Goal: Obtain resource: Download file/media

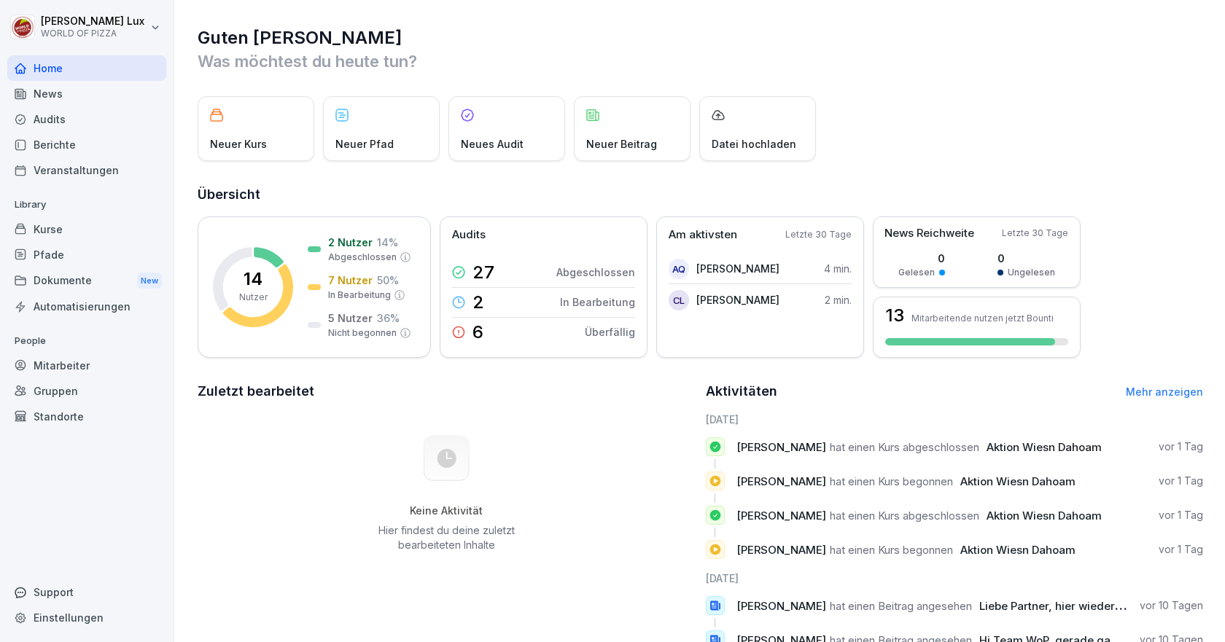
click at [73, 281] on div "Dokumente New" at bounding box center [86, 280] width 159 height 27
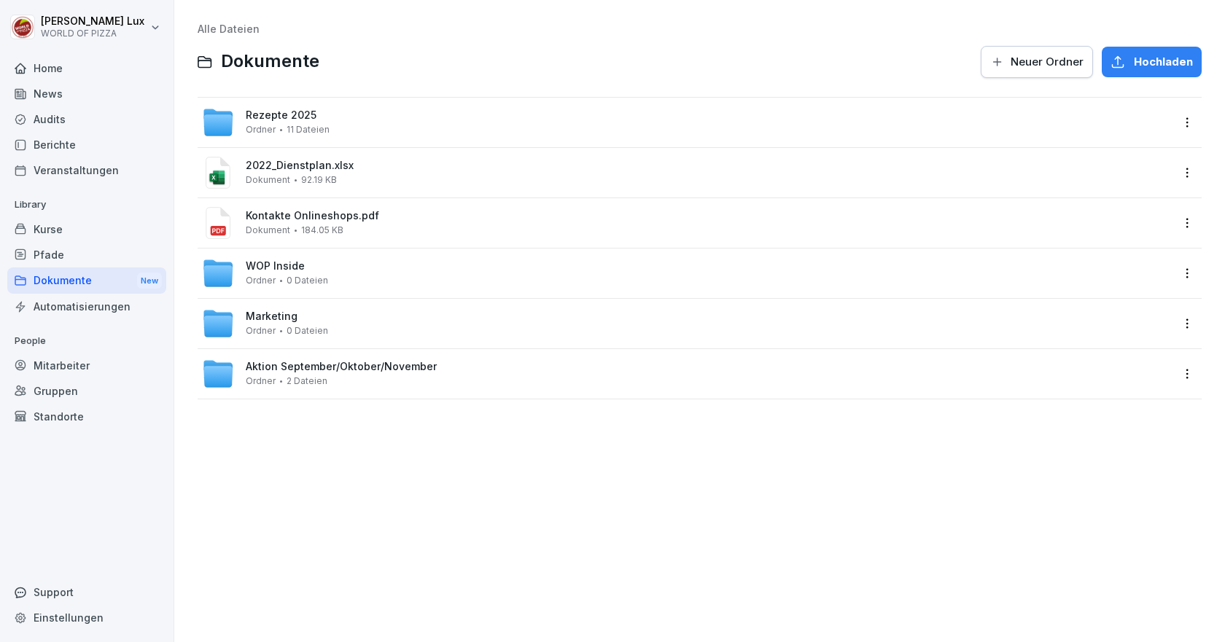
click at [380, 136] on div "Rezepte 2025 Ordner 11 Dateien" at bounding box center [686, 122] width 969 height 32
click at [340, 272] on div "WOP Inside Ordner 0 Dateien" at bounding box center [686, 273] width 969 height 32
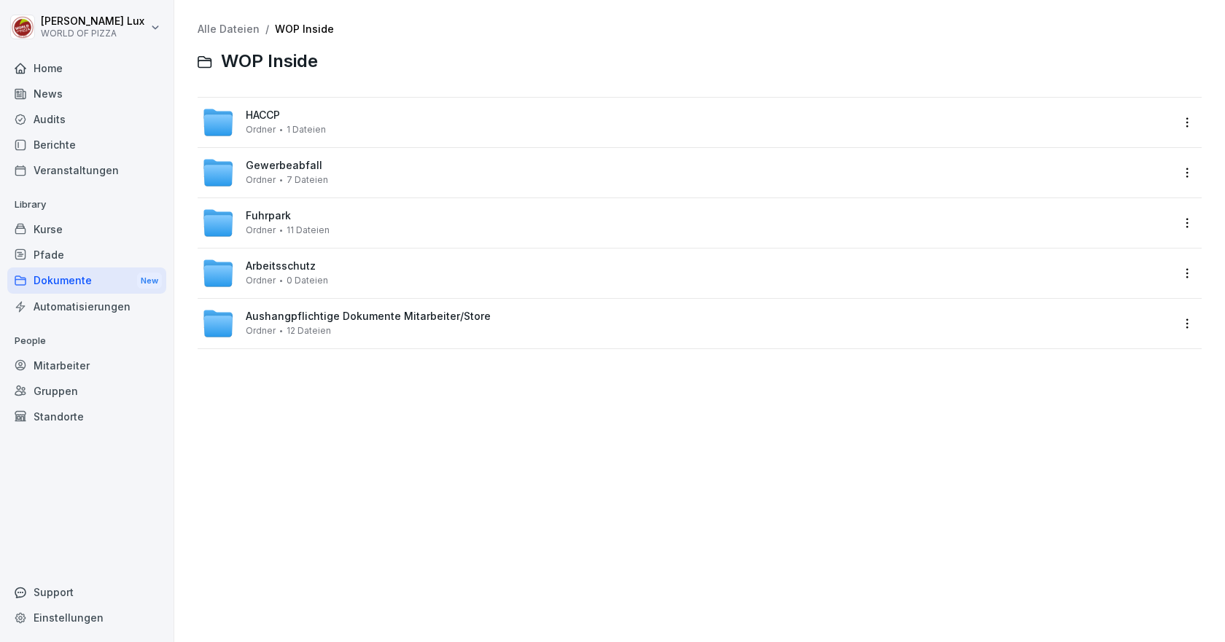
click at [314, 320] on span "Aushangpflichtige Dokumente Mitarbeiter/Store" at bounding box center [368, 317] width 245 height 12
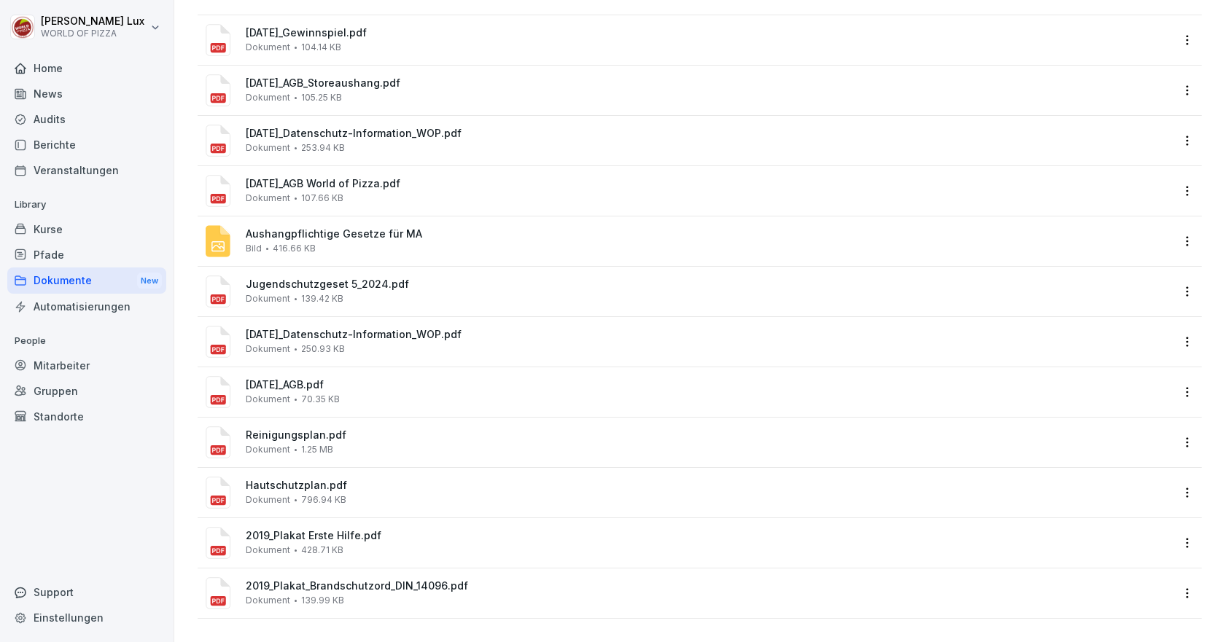
scroll to position [93, 0]
click at [431, 278] on span "Jugendschutzgeset 5_2024.pdf" at bounding box center [708, 284] width 925 height 12
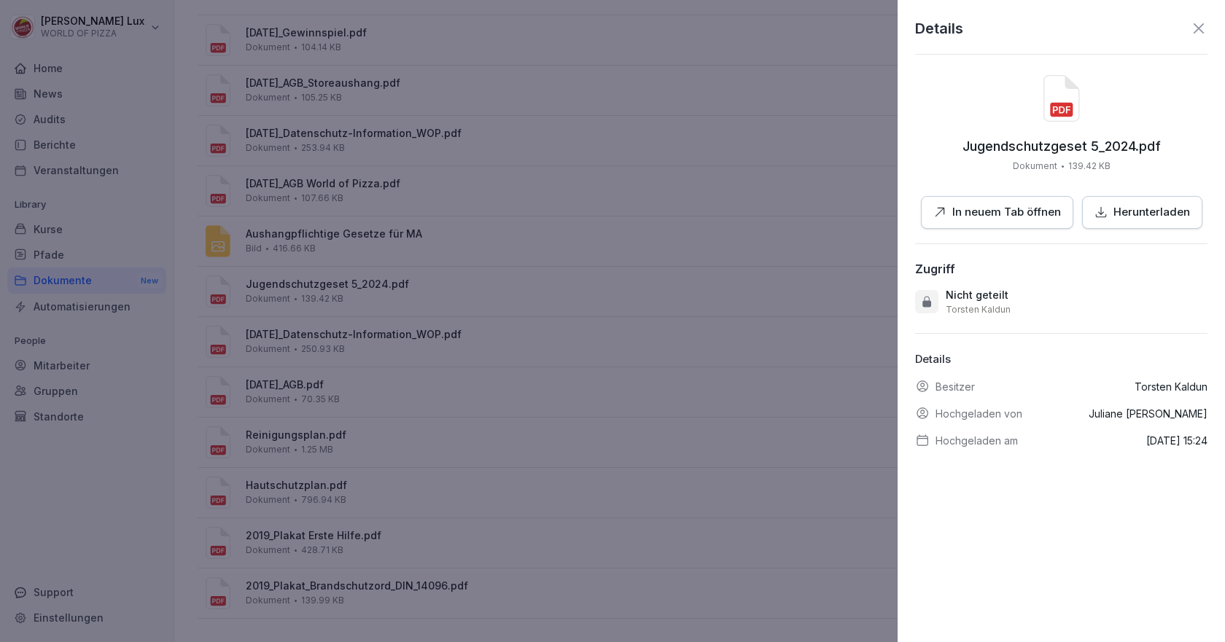
click at [786, 249] on div at bounding box center [612, 321] width 1225 height 642
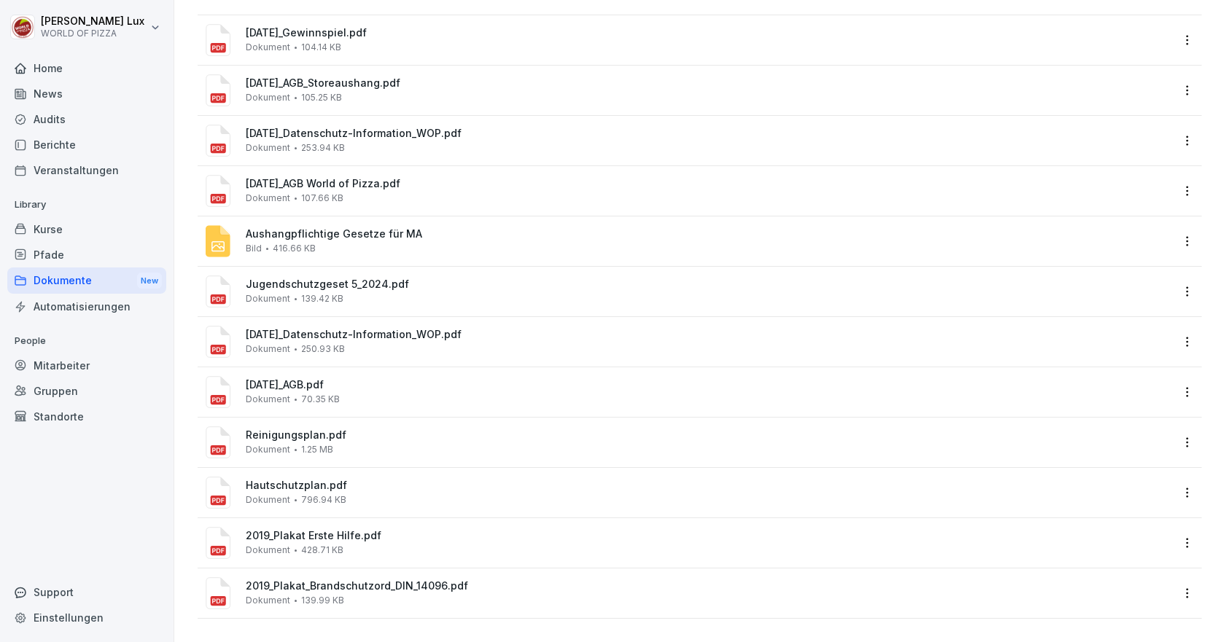
click at [1179, 278] on html "[PERSON_NAME] WORLD OF PIZZA Home News Audits Berichte Veranstaltungen Library …" at bounding box center [612, 321] width 1225 height 642
click at [490, 280] on html "[PERSON_NAME] WORLD OF PIZZA Home News Audits Berichte Veranstaltungen Library …" at bounding box center [612, 321] width 1225 height 642
click at [1109, 281] on div "Jugendschutzgeset 5_2024.pdf Dokument 139.42 KB" at bounding box center [708, 291] width 925 height 26
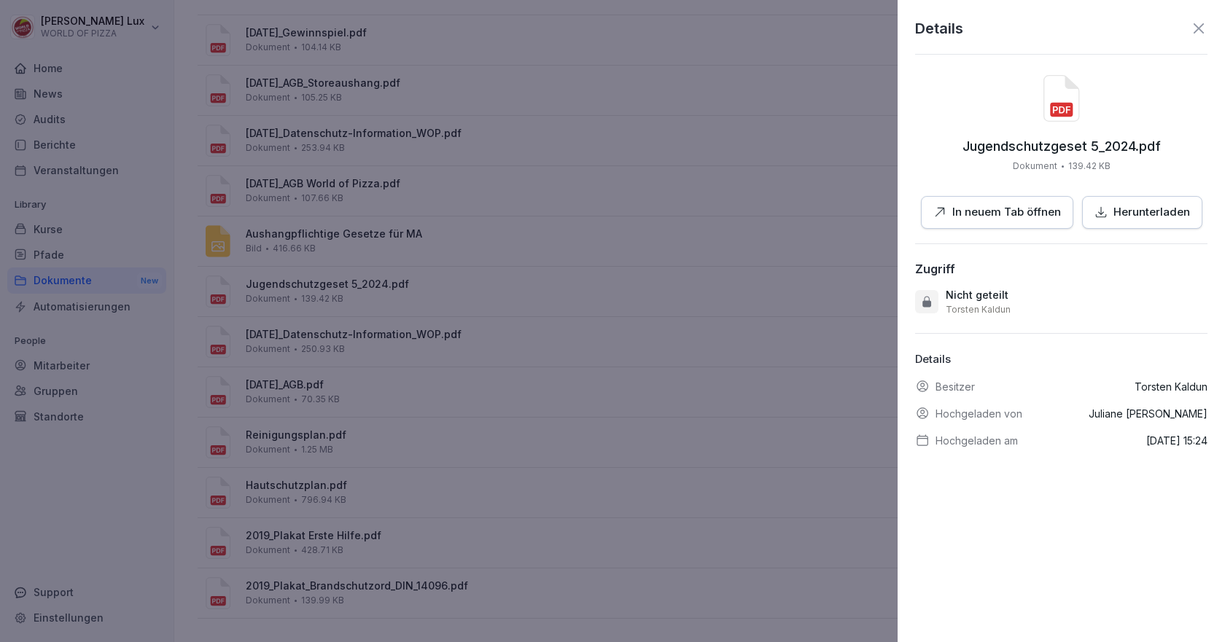
click at [947, 203] on button "In neuem Tab öffnen" at bounding box center [997, 212] width 152 height 33
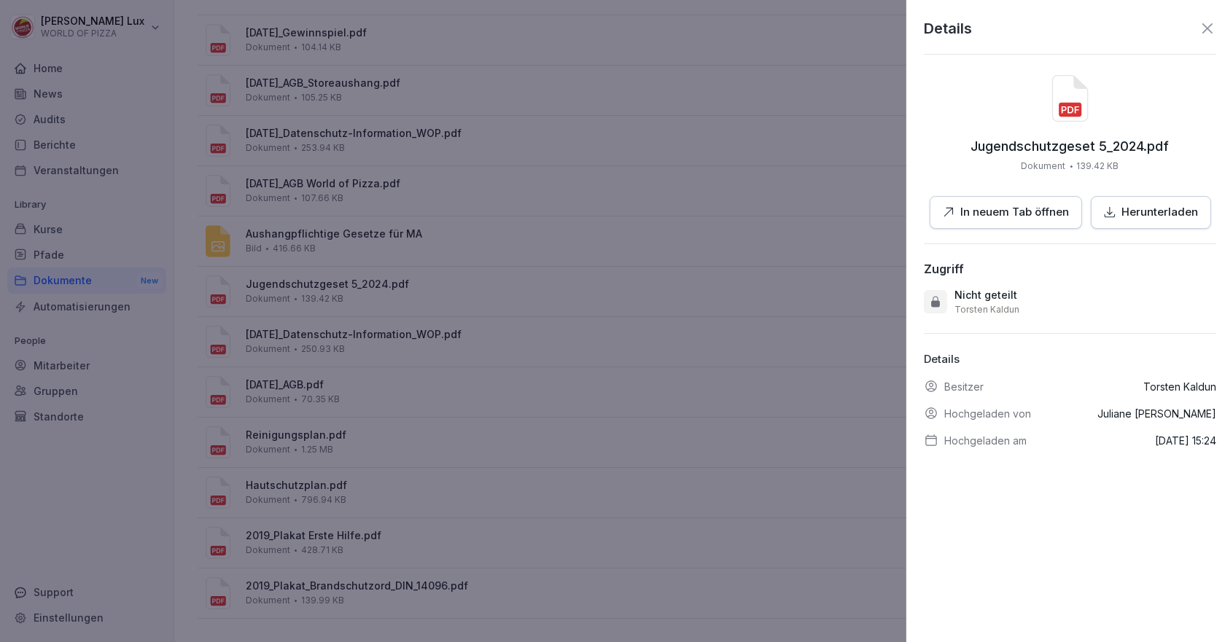
click at [600, 82] on div at bounding box center [612, 321] width 1225 height 642
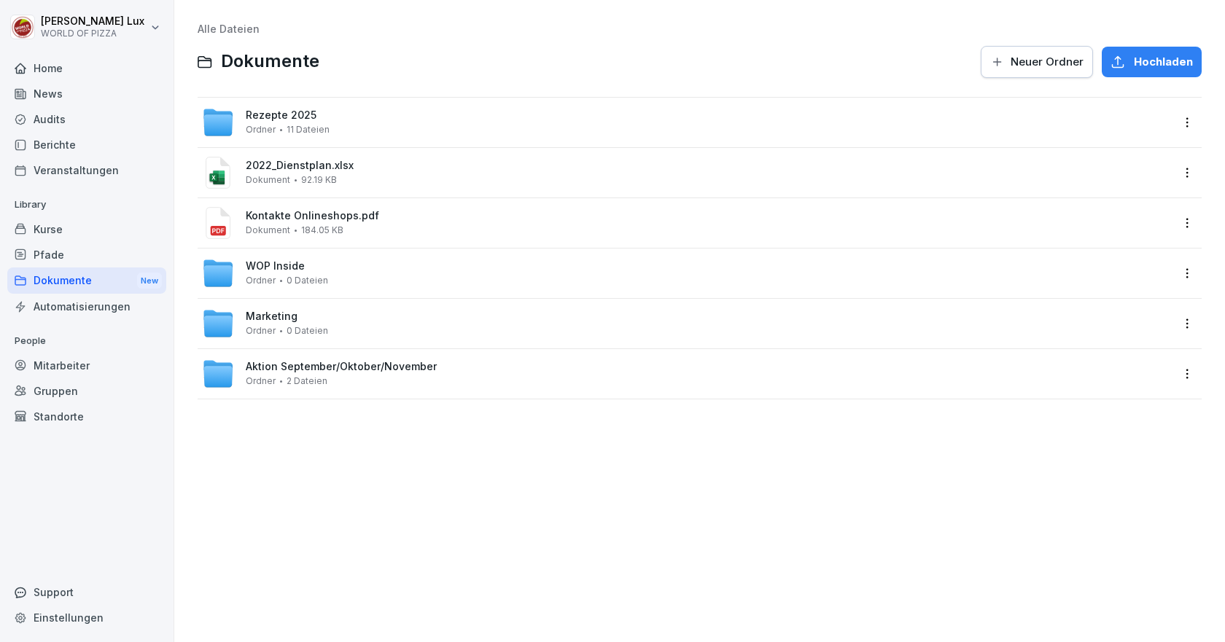
click at [337, 376] on div "Aktion September/Oktober/November Ordner 2 Dateien" at bounding box center [341, 374] width 191 height 26
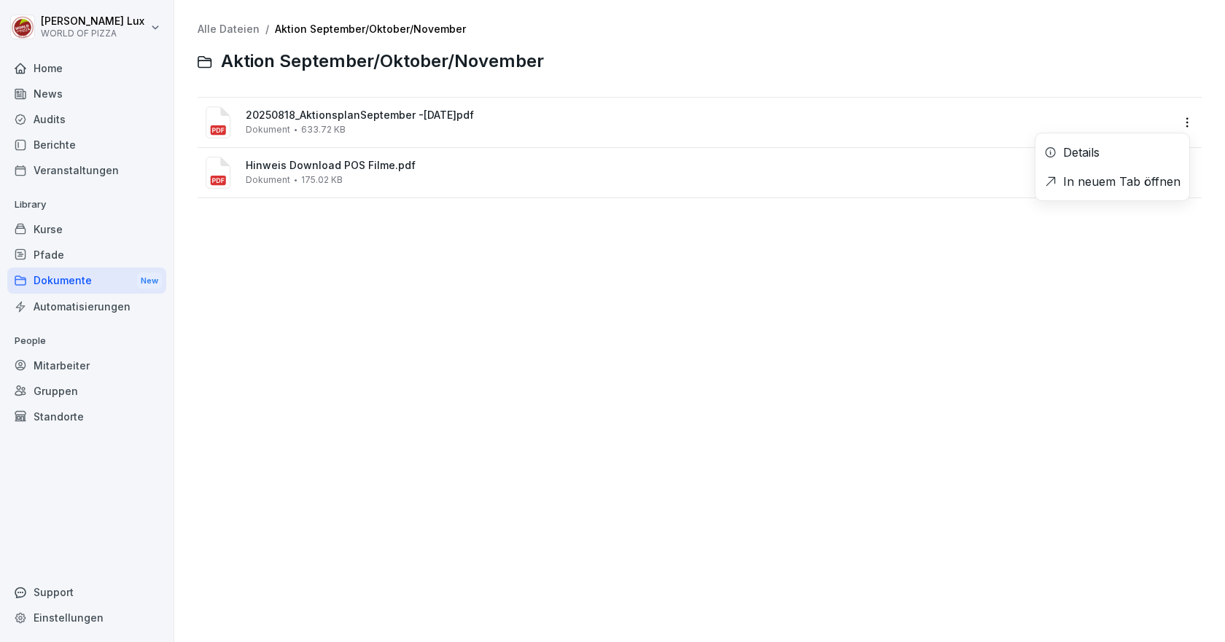
click at [1178, 128] on html "[PERSON_NAME] WORLD OF PIZZA Home News Audits Berichte Veranstaltungen Library …" at bounding box center [612, 321] width 1225 height 642
click at [1095, 181] on div "In neuem Tab öffnen" at bounding box center [1121, 181] width 117 height 17
